Goal: Transaction & Acquisition: Purchase product/service

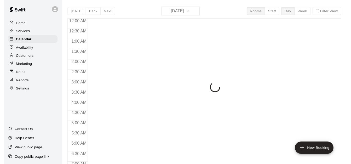
scroll to position [306, 0]
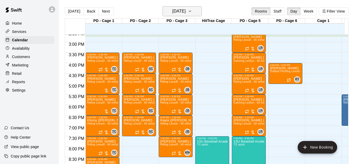
click at [186, 14] on h6 "[DATE]" at bounding box center [178, 11] width 13 height 7
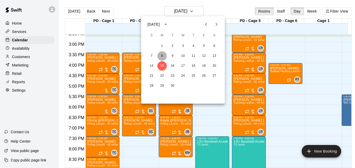
click at [164, 55] on button "8" at bounding box center [161, 55] width 9 height 9
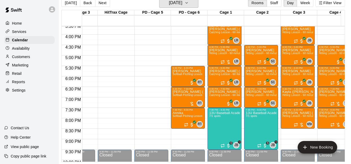
scroll to position [325, 94]
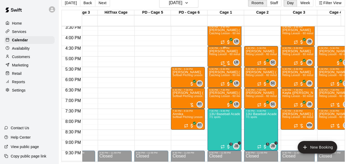
click at [224, 51] on p "[PERSON_NAME]" at bounding box center [224, 51] width 31 height 0
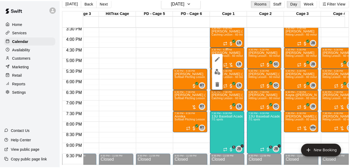
scroll to position [8, 3]
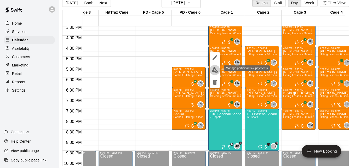
click at [214, 69] on img "edit" at bounding box center [215, 70] width 6 height 6
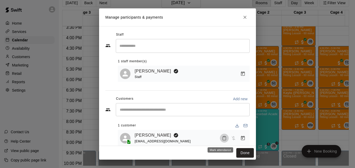
click at [223, 139] on icon "Mark attendance" at bounding box center [224, 138] width 3 height 4
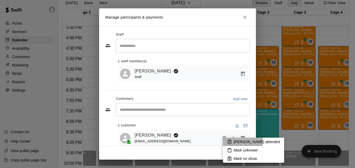
click at [238, 141] on p "[PERSON_NAME] attended" at bounding box center [257, 141] width 46 height 5
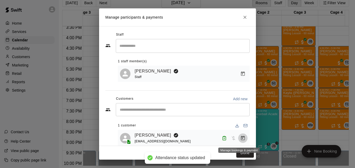
click at [241, 138] on icon "Manage bookings & payment" at bounding box center [243, 137] width 4 height 4
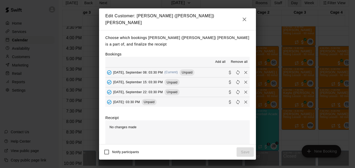
click at [206, 70] on button "[DATE], September 08: 03:30 PM (Current) Unpaid" at bounding box center [177, 72] width 144 height 10
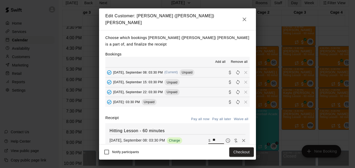
click at [213, 139] on input "**" at bounding box center [219, 140] width 12 height 7
type input "**"
click at [246, 155] on button "Checkout" at bounding box center [241, 152] width 25 height 10
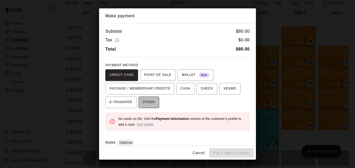
click at [145, 103] on span "OTHER" at bounding box center [149, 102] width 12 height 8
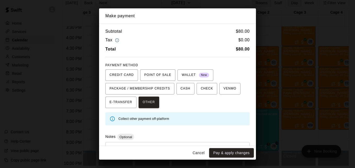
click at [167, 145] on div "* ​" at bounding box center [177, 154] width 144 height 24
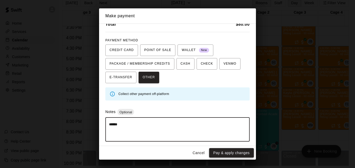
type textarea "******"
click at [242, 155] on button "Pay & apply changes" at bounding box center [231, 153] width 45 height 10
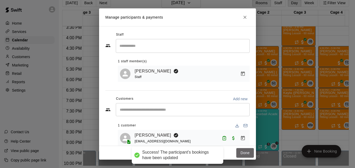
click at [242, 155] on button "Done" at bounding box center [245, 153] width 18 height 10
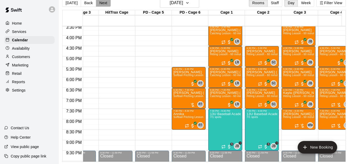
click at [98, 4] on button "Next" at bounding box center [103, 3] width 15 height 8
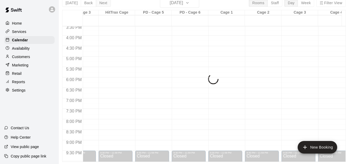
click at [98, 4] on div "[DATE] Back [DATE][DATE] Rooms Staff Day Week Filter View PD - Cage 1 09 Tue PD…" at bounding box center [204, 80] width 284 height 164
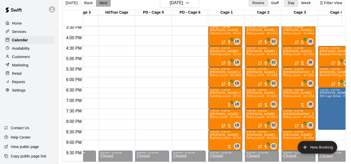
click at [98, 4] on button "Next" at bounding box center [103, 3] width 15 height 8
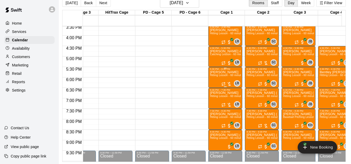
click at [222, 77] on span "Hitting Lesson - 60 minutes" at bounding box center [227, 75] width 34 height 3
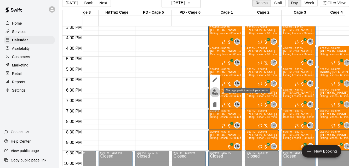
click at [213, 94] on img "edit" at bounding box center [215, 92] width 6 height 6
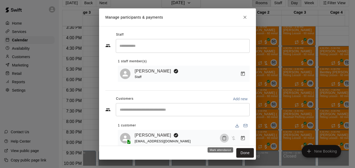
click at [222, 140] on icon "Mark attendance" at bounding box center [224, 138] width 5 height 5
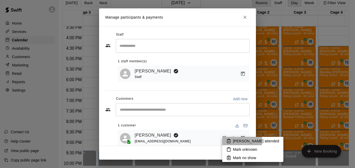
click at [234, 140] on p "[PERSON_NAME] attended" at bounding box center [256, 140] width 46 height 5
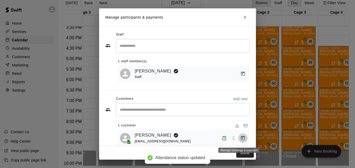
click at [241, 139] on icon "Manage bookings & payment" at bounding box center [243, 137] width 4 height 4
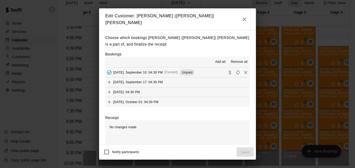
click at [205, 72] on button "[DATE], September 10: 04:30 PM (Current) Unpaid" at bounding box center [177, 72] width 144 height 10
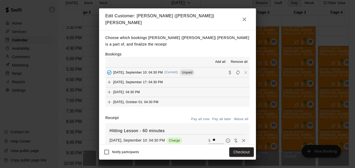
click at [213, 138] on input "**" at bounding box center [219, 140] width 12 height 7
type input "**"
click at [236, 149] on button "Checkout" at bounding box center [241, 152] width 25 height 10
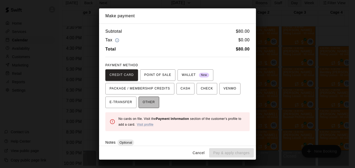
click at [149, 104] on span "OTHER" at bounding box center [149, 102] width 12 height 8
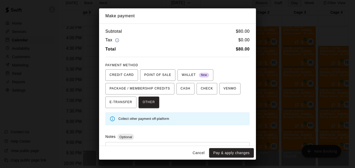
click at [164, 143] on div "* ​" at bounding box center [177, 154] width 144 height 24
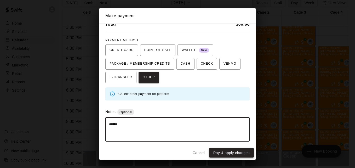
type textarea "******"
click at [220, 155] on button "Pay & apply changes" at bounding box center [231, 153] width 45 height 10
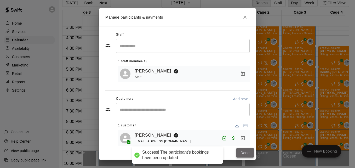
click at [242, 152] on button "Done" at bounding box center [245, 153] width 18 height 10
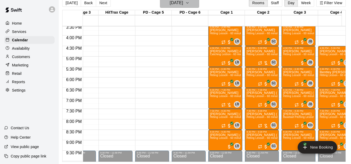
click at [183, 3] on h6 "[DATE]" at bounding box center [176, 2] width 13 height 7
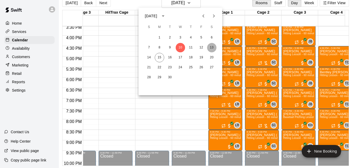
click at [210, 47] on button "13" at bounding box center [211, 47] width 9 height 9
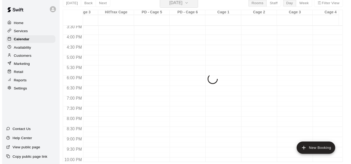
scroll to position [6, 3]
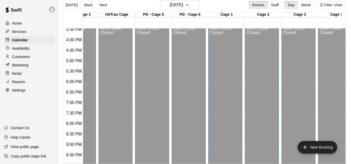
click at [346, 155] on div "12:00 AM 12:30 AM 1:00 AM 1:30 AM 2:00 AM 2:30 AM 3:00 AM 3:30 AM 4:00 AM 4:30 …" at bounding box center [203, 96] width 283 height 136
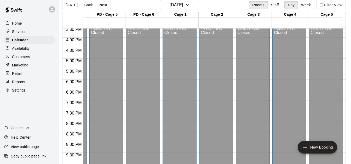
click at [349, 155] on div "[DATE] Back [DATE][DATE] Rooms Staff Day Week Filter View PD - Cage 1 13 Sat PD…" at bounding box center [203, 82] width 291 height 164
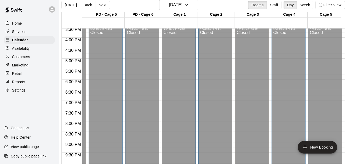
click at [349, 155] on div "[DATE] Back [DATE][DATE] Rooms Staff Day Week Filter View PD - Cage 1 13 Sat PD…" at bounding box center [203, 82] width 291 height 164
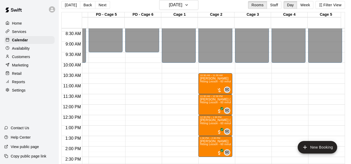
scroll to position [179, 140]
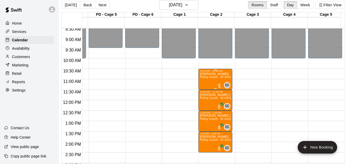
click at [201, 78] on span "Hitting Lesson - 60 minutes" at bounding box center [217, 77] width 34 height 3
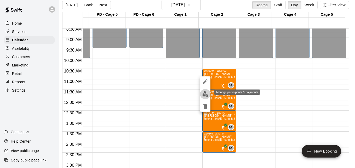
click at [205, 94] on img "edit" at bounding box center [205, 94] width 6 height 6
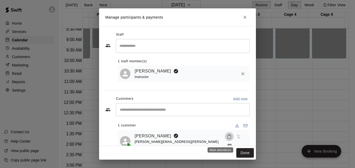
click at [227, 137] on icon "Mark attendance" at bounding box center [229, 136] width 5 height 5
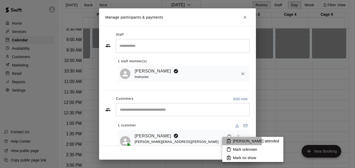
click at [233, 141] on p "[PERSON_NAME] attended" at bounding box center [256, 140] width 46 height 5
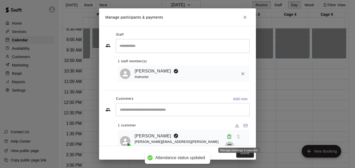
click at [232, 143] on icon "Manage bookings & payment" at bounding box center [229, 145] width 5 height 5
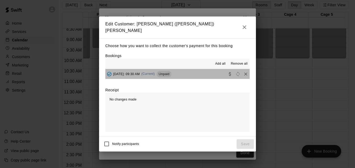
click at [206, 77] on button "[DATE]: 09:30 AM (Current) Unpaid" at bounding box center [177, 74] width 144 height 10
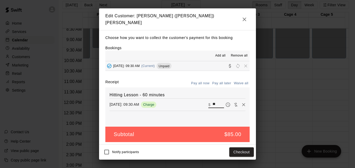
click at [213, 102] on input "**" at bounding box center [219, 104] width 12 height 7
type input "*"
type input "**"
click at [244, 152] on button "Checkout" at bounding box center [241, 152] width 25 height 10
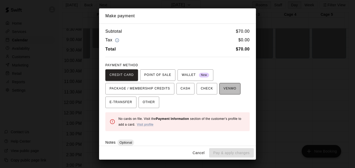
click at [224, 87] on span "VENMO" at bounding box center [230, 88] width 13 height 8
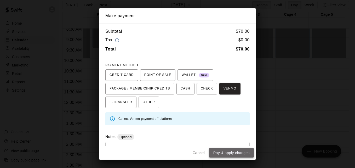
click at [233, 155] on button "Pay & apply changes" at bounding box center [231, 153] width 45 height 10
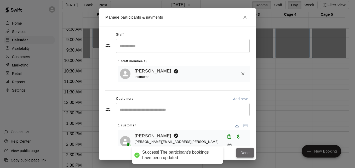
click at [250, 155] on button "Done" at bounding box center [245, 153] width 18 height 10
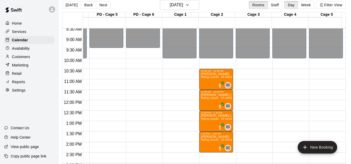
click at [250, 155] on div "12:00 AM – 10:00 AM Closed 3:30 PM – 11:59 PM Closed" at bounding box center [253, 100] width 34 height 502
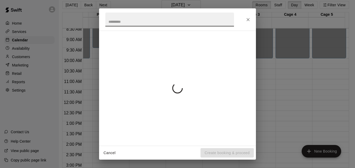
click at [250, 155] on div "Cancel Create booking & proceed" at bounding box center [177, 153] width 157 height 14
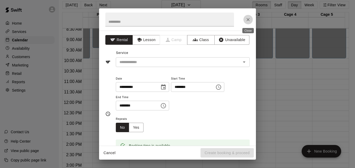
click at [248, 18] on icon "Close" at bounding box center [247, 19] width 5 height 5
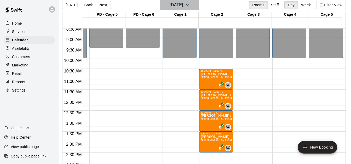
click at [179, 6] on h6 "[DATE]" at bounding box center [176, 4] width 13 height 7
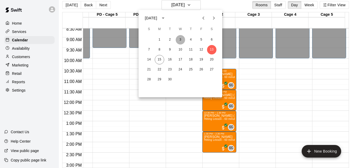
click at [181, 41] on button "3" at bounding box center [180, 39] width 9 height 9
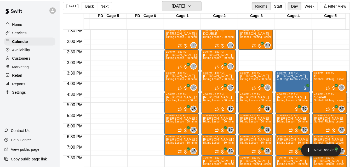
scroll to position [294, 140]
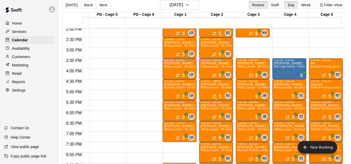
click at [209, 88] on span "Hitting Lesson - 60 minutes" at bounding box center [218, 87] width 34 height 3
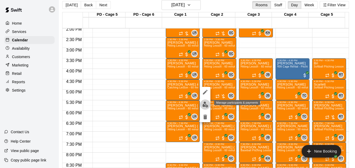
click at [204, 105] on img "edit" at bounding box center [205, 104] width 6 height 6
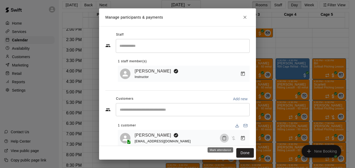
click at [222, 140] on icon "Mark attendance" at bounding box center [224, 138] width 5 height 5
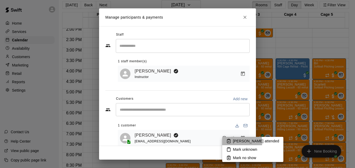
click at [237, 142] on p "[PERSON_NAME] attended" at bounding box center [256, 140] width 46 height 5
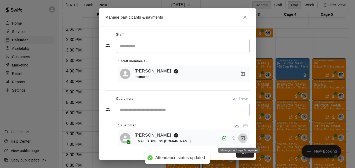
click at [240, 139] on icon "Manage bookings & payment" at bounding box center [242, 137] width 5 height 5
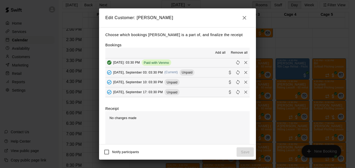
scroll to position [115, 0]
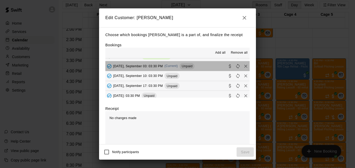
click at [211, 67] on button "[DATE], September 03: 03:30 PM (Current) Unpaid" at bounding box center [177, 66] width 144 height 10
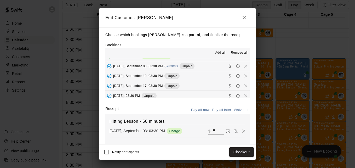
click at [213, 132] on input "**" at bounding box center [219, 131] width 12 height 7
type input "*"
click at [230, 151] on button "Checkout" at bounding box center [241, 152] width 25 height 10
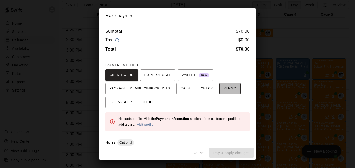
click at [226, 92] on span "VENMO" at bounding box center [230, 88] width 13 height 8
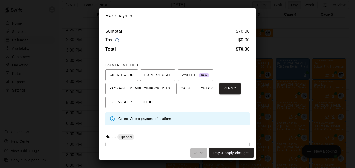
click at [204, 152] on button "Cancel" at bounding box center [198, 153] width 17 height 10
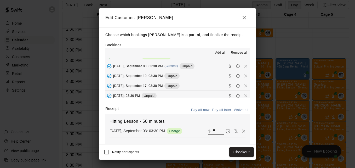
click at [213, 131] on input "**" at bounding box center [219, 131] width 12 height 7
type input "*"
type input "***"
click at [241, 151] on button "Checkout" at bounding box center [241, 152] width 25 height 10
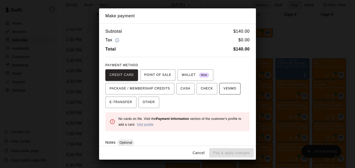
click at [227, 90] on span "VENMO" at bounding box center [230, 88] width 13 height 8
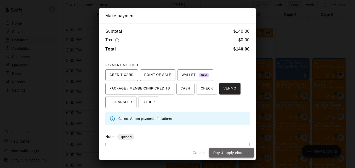
click at [233, 152] on button "Pay & apply changes" at bounding box center [231, 153] width 45 height 10
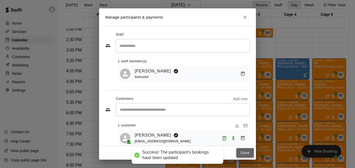
click at [243, 153] on button "Done" at bounding box center [245, 153] width 18 height 10
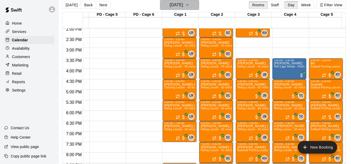
click at [190, 3] on icon "button" at bounding box center [187, 5] width 4 height 6
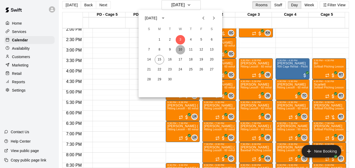
click at [181, 50] on button "10" at bounding box center [180, 49] width 9 height 9
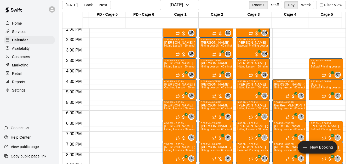
click at [213, 88] on span "Hitting Lesson - 60 minutes" at bounding box center [218, 87] width 34 height 3
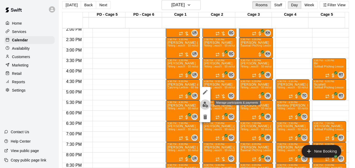
click at [204, 103] on img "edit" at bounding box center [205, 104] width 6 height 6
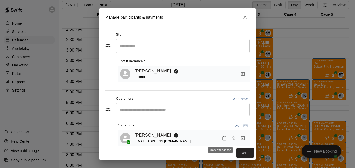
click at [222, 140] on icon "Mark attendance" at bounding box center [224, 138] width 5 height 5
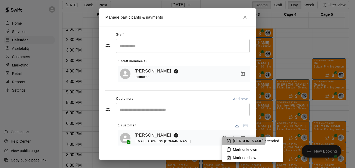
click at [243, 138] on li "[PERSON_NAME] attended" at bounding box center [252, 141] width 61 height 8
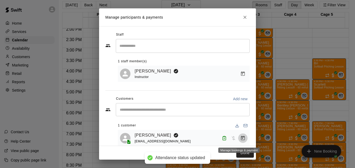
click at [241, 139] on icon "Manage bookings & payment" at bounding box center [243, 137] width 4 height 4
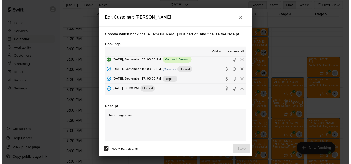
scroll to position [125, 0]
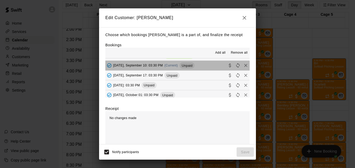
click at [208, 67] on button "[DATE], September 10: 03:30 PM (Current) Unpaid" at bounding box center [177, 66] width 144 height 10
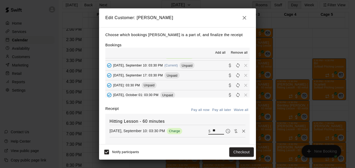
click at [213, 129] on input "**" at bounding box center [219, 131] width 12 height 7
type input "*"
click at [236, 112] on button "Waive all" at bounding box center [240, 110] width 17 height 8
type input "*"
click at [241, 150] on button "Save" at bounding box center [245, 152] width 17 height 10
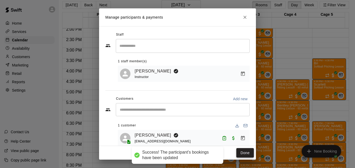
click at [247, 152] on button "Done" at bounding box center [245, 153] width 18 height 10
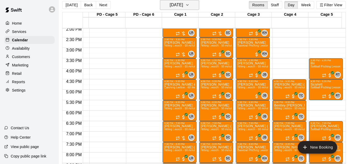
click at [197, 6] on button "[DATE]" at bounding box center [179, 5] width 39 height 10
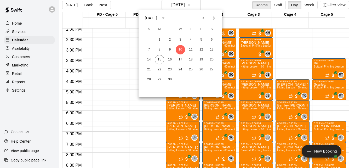
click at [71, 3] on div at bounding box center [177, 84] width 355 height 168
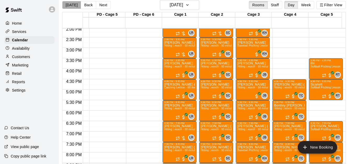
click at [73, 8] on button "[DATE]" at bounding box center [71, 5] width 19 height 8
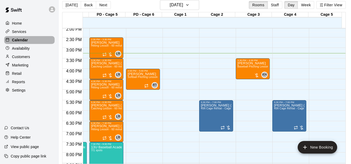
click at [39, 41] on div "Calendar" at bounding box center [29, 40] width 50 height 8
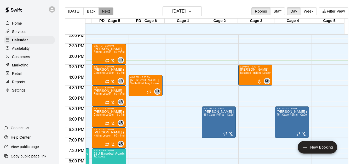
click at [102, 12] on button "Next" at bounding box center [106, 11] width 15 height 8
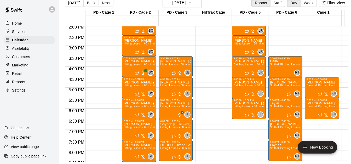
click at [138, 84] on span "Hitting Lesson - 60 minutes" at bounding box center [141, 85] width 34 height 3
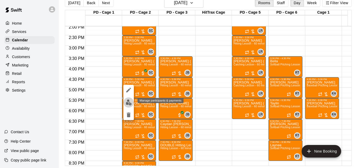
click at [130, 104] on img "edit" at bounding box center [129, 102] width 6 height 6
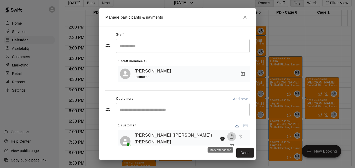
click at [231, 135] on rect "Mark attendance" at bounding box center [232, 135] width 2 height 1
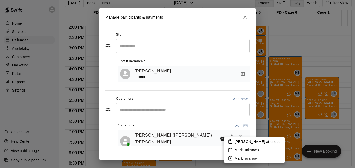
click at [237, 142] on p "[PERSON_NAME] attended" at bounding box center [258, 141] width 46 height 5
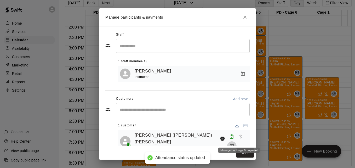
click at [235, 143] on icon "Manage bookings & payment" at bounding box center [231, 145] width 5 height 5
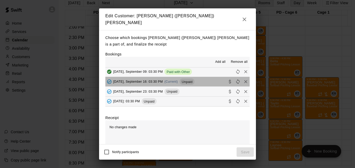
click at [203, 80] on button "[DATE], September 16: 03:30 PM (Current) Unpaid" at bounding box center [177, 82] width 144 height 10
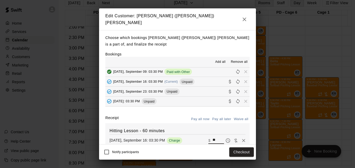
click at [213, 137] on input "**" at bounding box center [219, 140] width 12 height 7
type input "*"
type input "**"
click at [238, 152] on button "Checkout" at bounding box center [241, 152] width 25 height 10
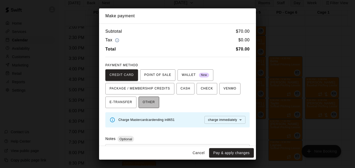
click at [152, 102] on span "OTHER" at bounding box center [149, 102] width 12 height 8
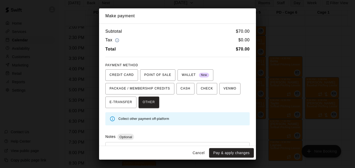
click at [163, 143] on div "* ​" at bounding box center [177, 154] width 144 height 24
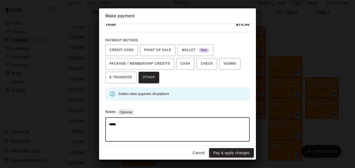
type textarea "*****"
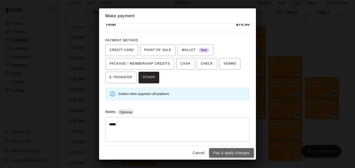
click at [225, 152] on button "Pay & apply changes" at bounding box center [231, 153] width 45 height 10
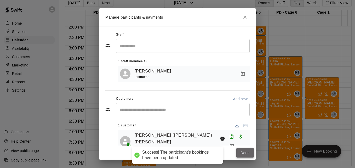
click at [242, 154] on button "Done" at bounding box center [245, 153] width 18 height 10
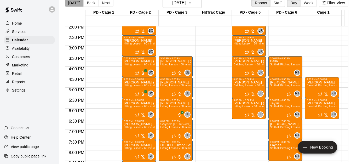
click at [74, 5] on button "[DATE]" at bounding box center [74, 3] width 19 height 8
